Goal: Task Accomplishment & Management: Manage account settings

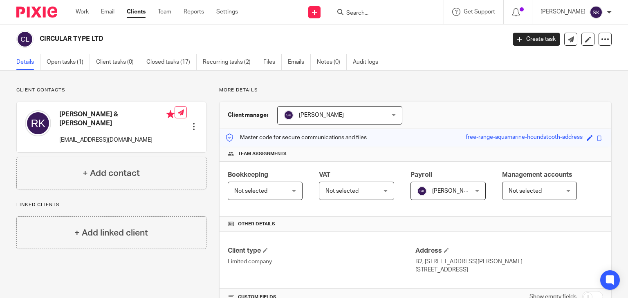
click at [360, 11] on div at bounding box center [384, 12] width 95 height 10
click at [368, 11] on input "Search" at bounding box center [382, 13] width 74 height 7
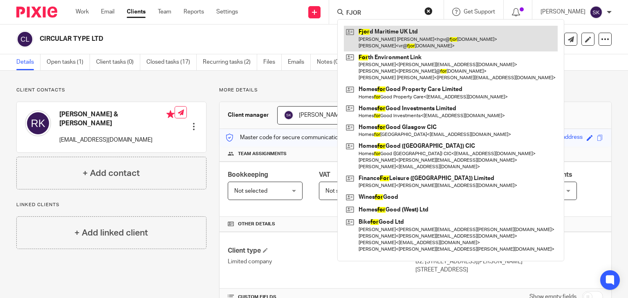
type input "FJOR"
click at [388, 36] on link at bounding box center [451, 38] width 214 height 25
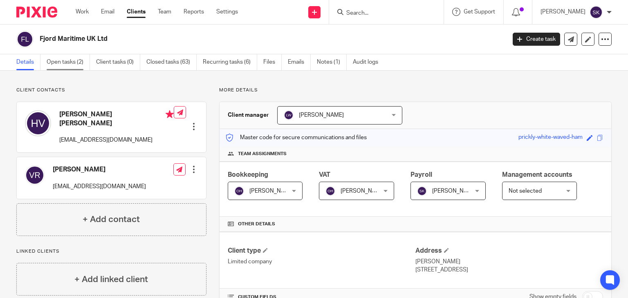
click at [66, 57] on link "Open tasks (2)" at bounding box center [68, 62] width 43 height 16
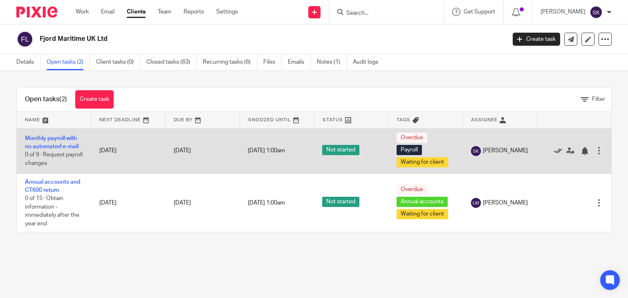
click at [554, 151] on icon at bounding box center [558, 151] width 8 height 8
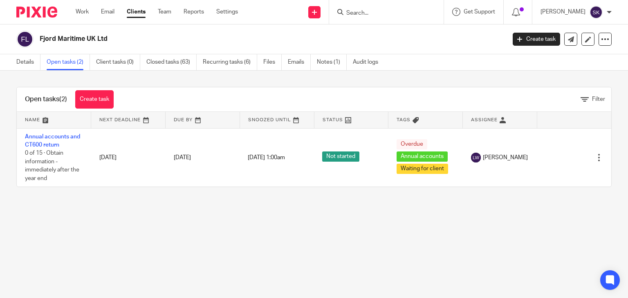
click at [368, 15] on input "Search" at bounding box center [382, 13] width 74 height 7
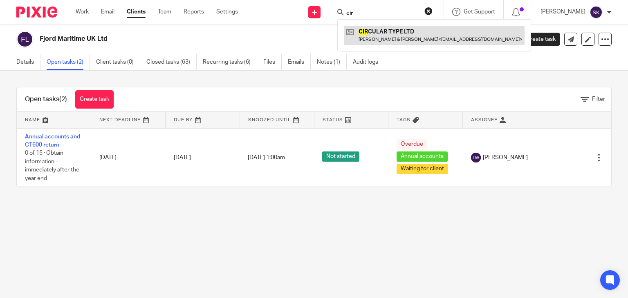
type input "cir"
click at [384, 36] on link at bounding box center [434, 35] width 181 height 19
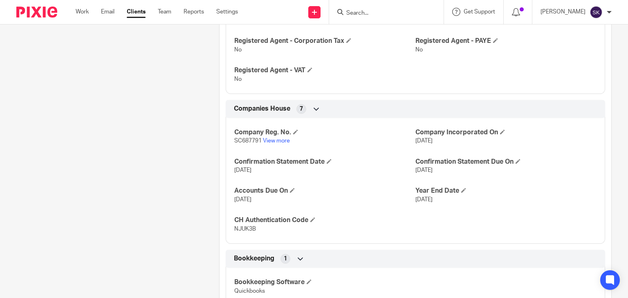
scroll to position [421, 0]
